Goal: Find specific page/section: Locate a particular part of the current website

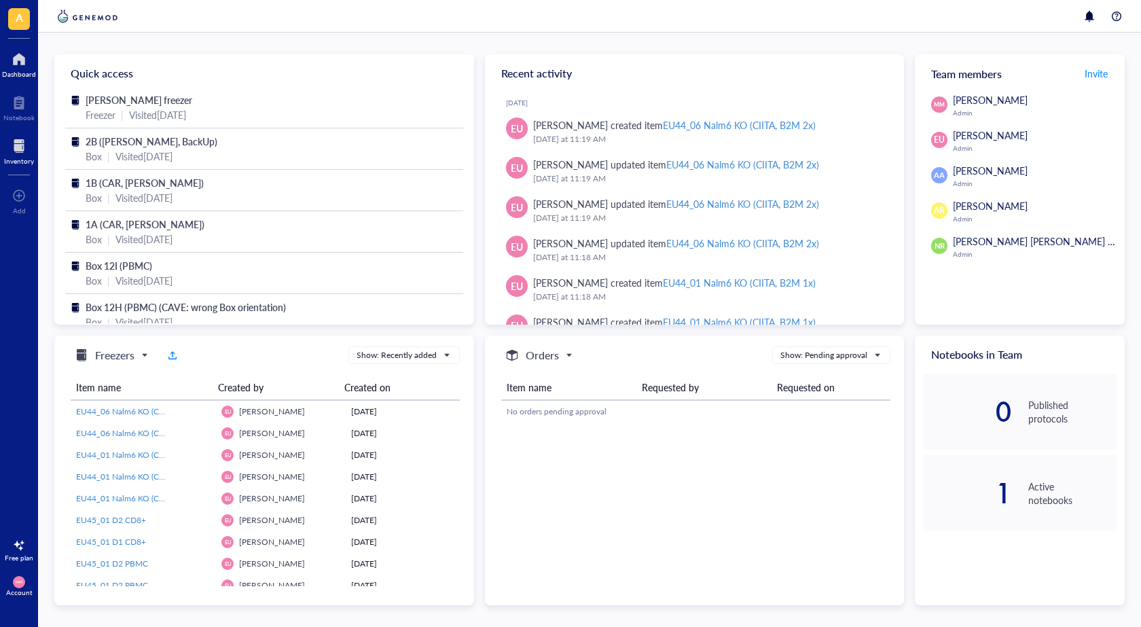
click at [27, 147] on div at bounding box center [19, 146] width 30 height 22
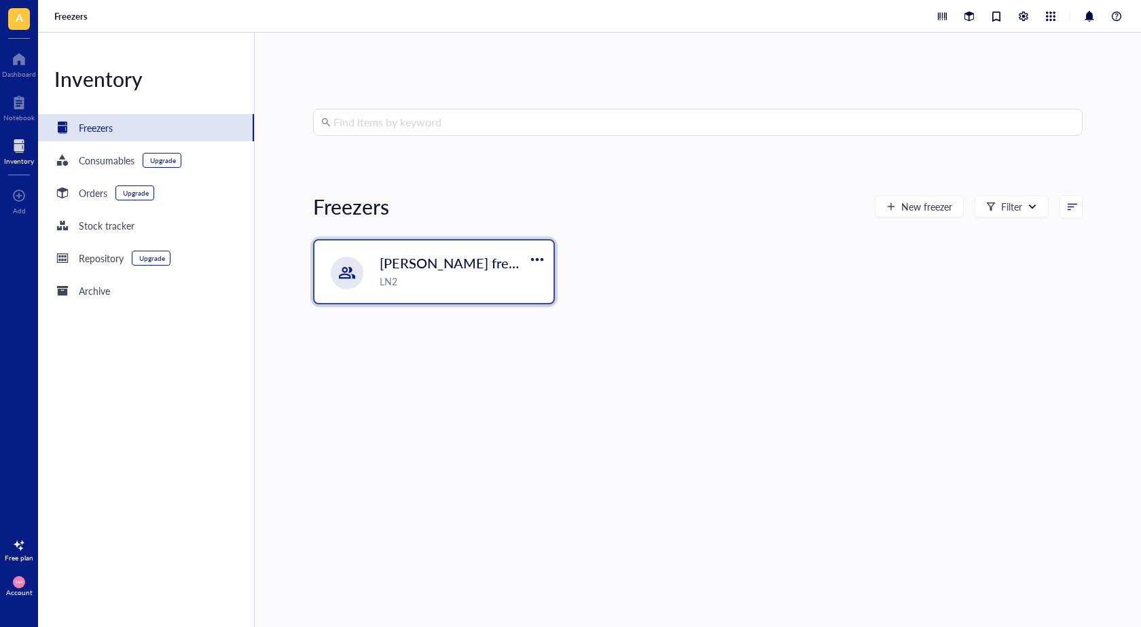
click at [461, 289] on div "[PERSON_NAME] freezer LN2" at bounding box center [434, 272] width 239 height 63
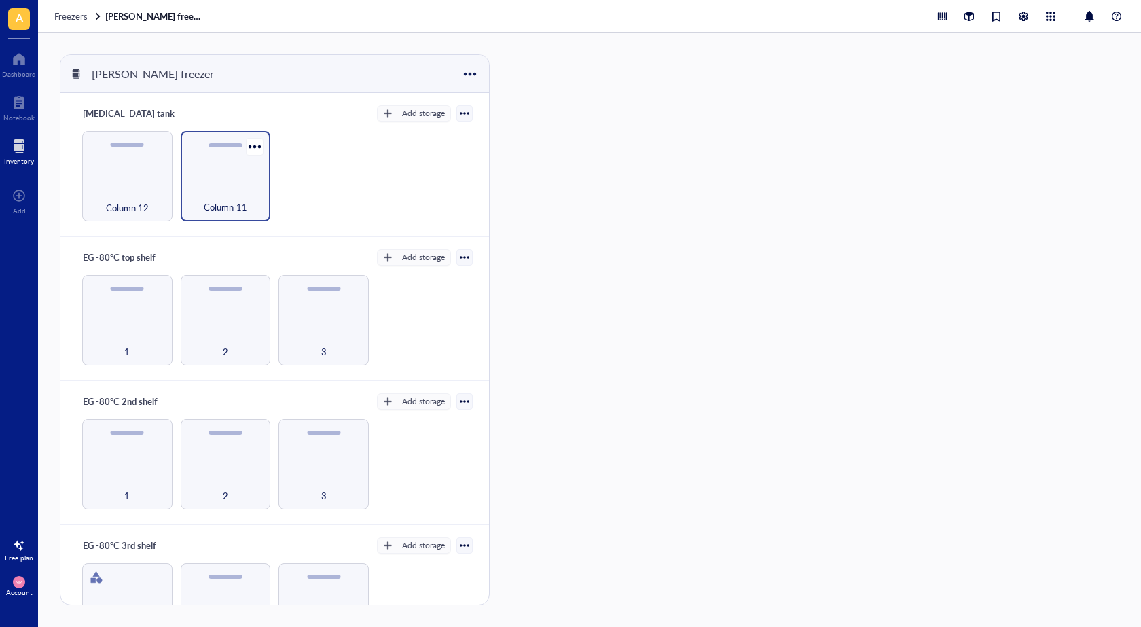
click at [225, 185] on div "Column 11" at bounding box center [226, 200] width 77 height 30
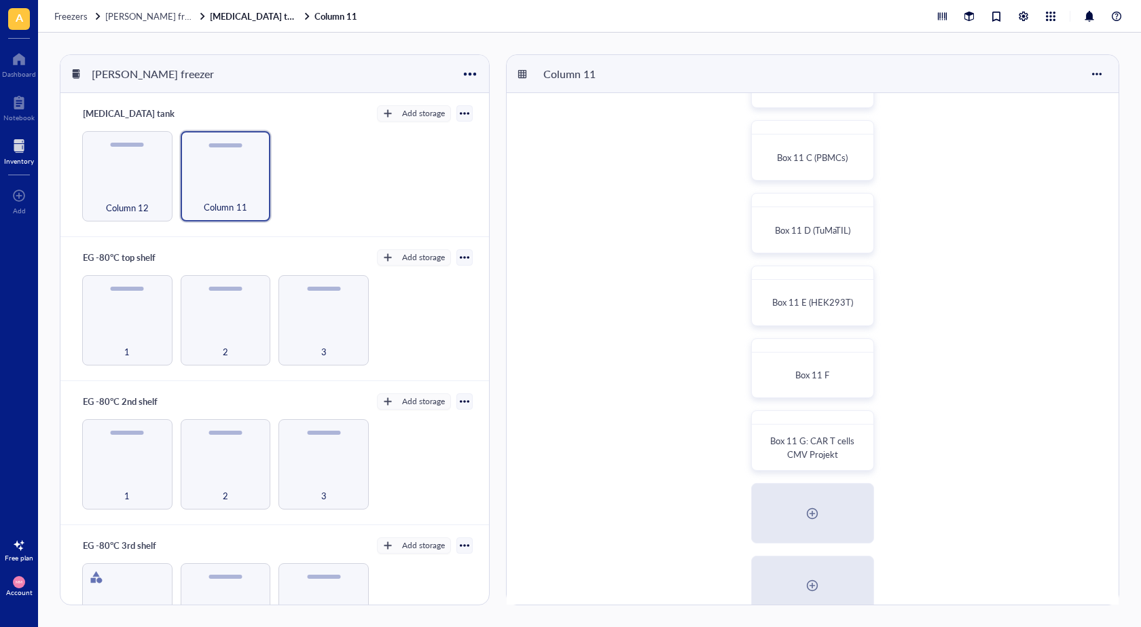
scroll to position [136, 0]
click at [815, 451] on span "Box 11 G: CAR T cells CMV Projekt" at bounding box center [814, 446] width 86 height 26
